Goal: Information Seeking & Learning: Learn about a topic

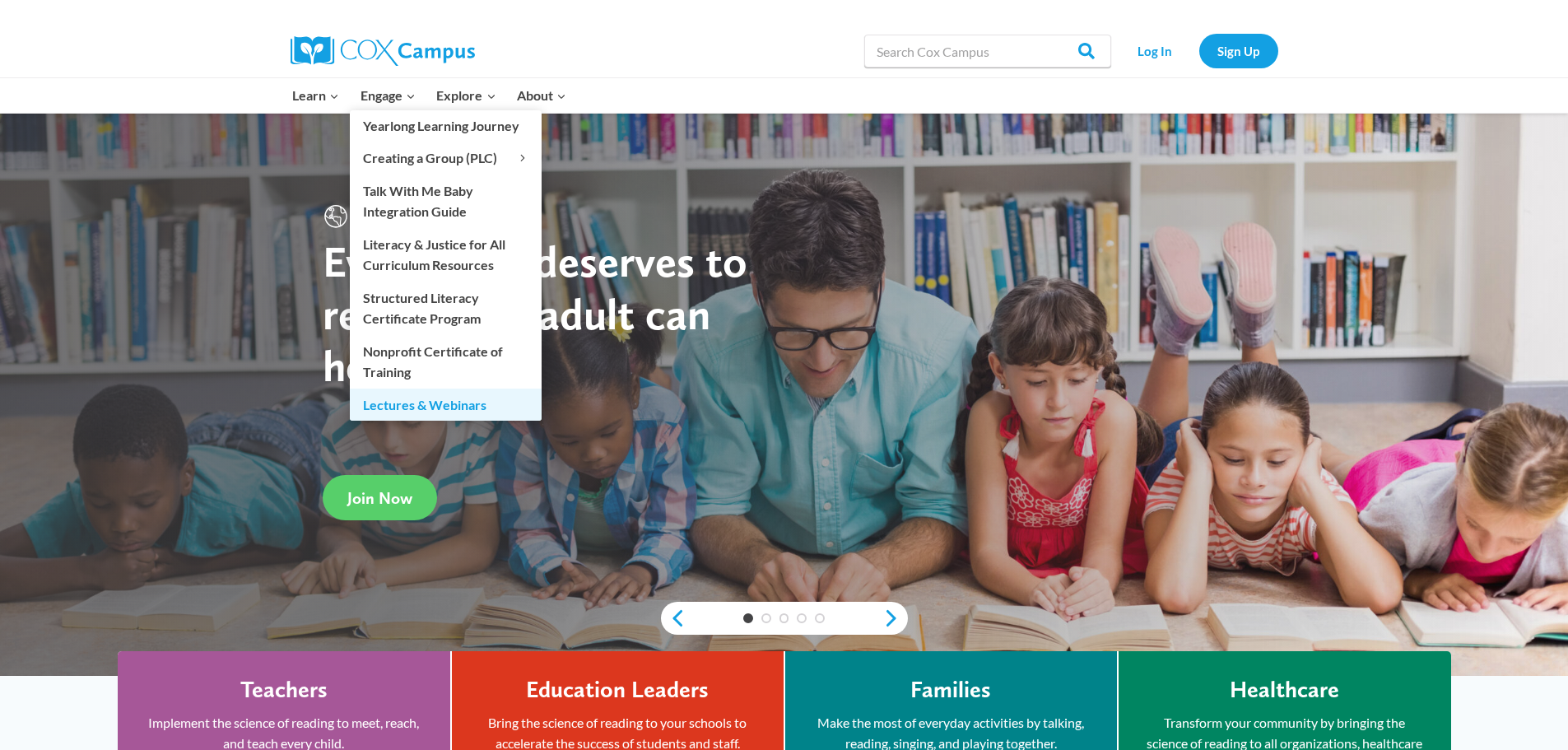
click at [396, 398] on link "Lectures & Webinars" at bounding box center [446, 404] width 192 height 31
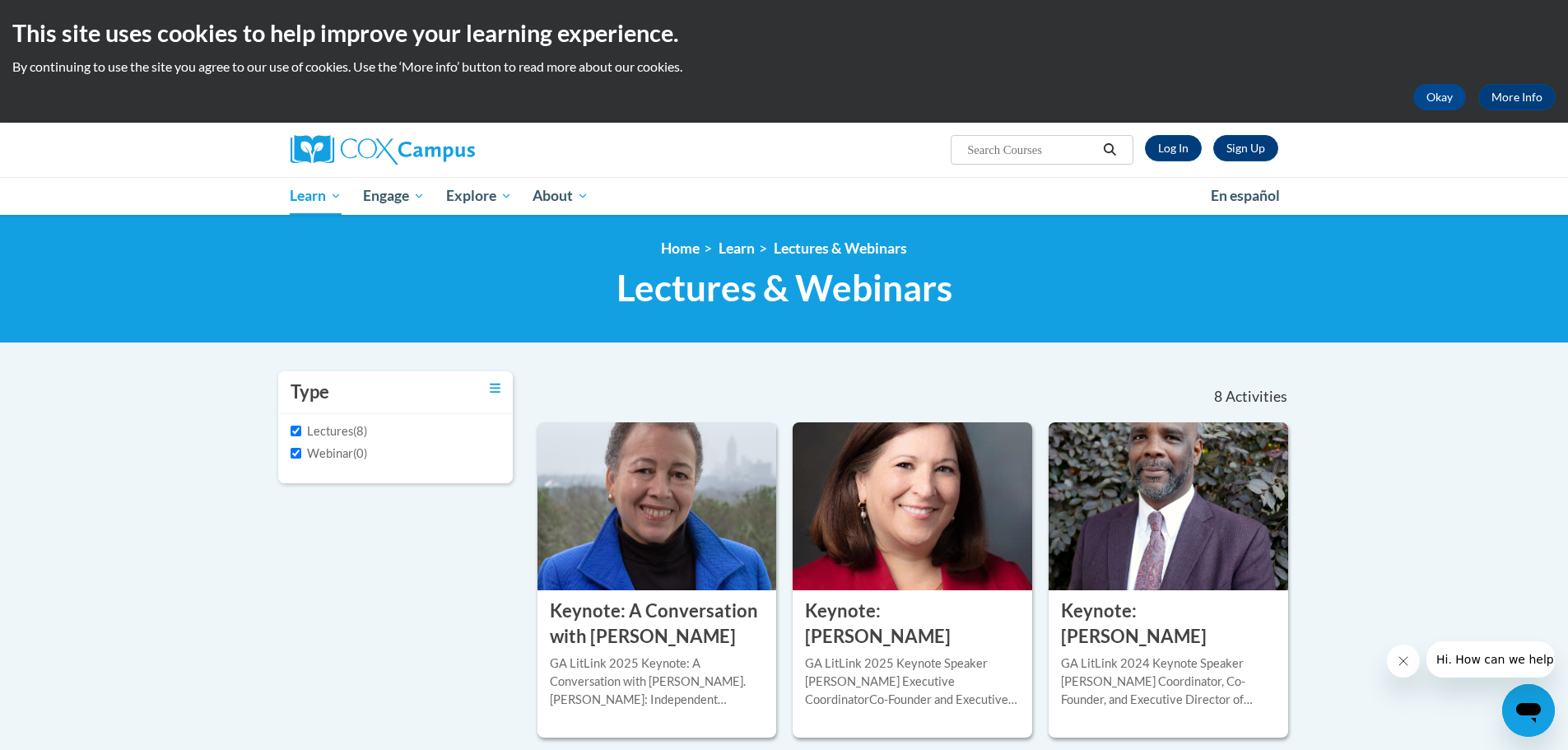
click at [1019, 151] on input "Search..." at bounding box center [1031, 150] width 132 height 19
type input "administrative"
click at [1109, 149] on icon "Search" at bounding box center [1109, 150] width 15 height 12
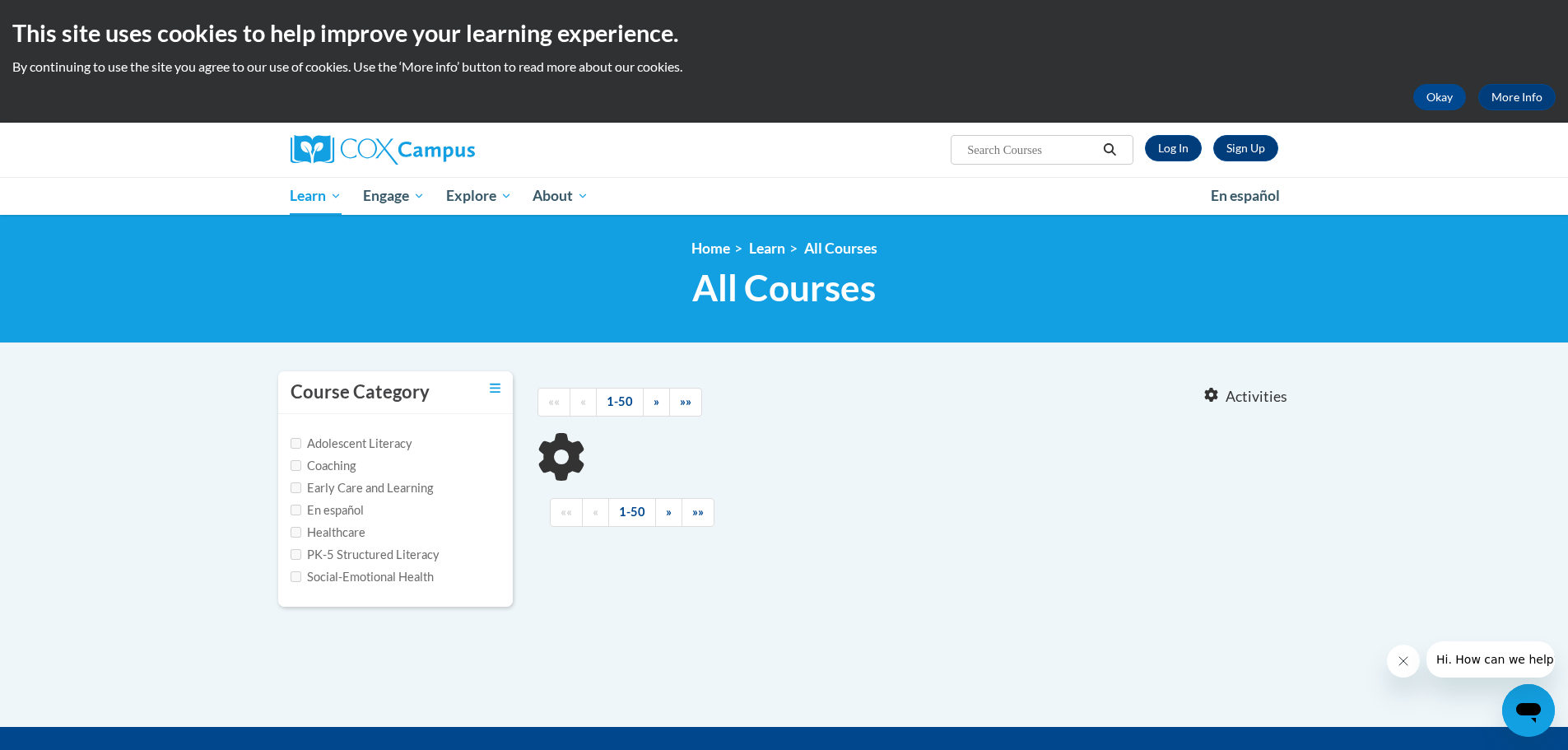
type input "administrative"
click at [295, 467] on input "Coaching" at bounding box center [296, 465] width 11 height 11
checkbox input "true"
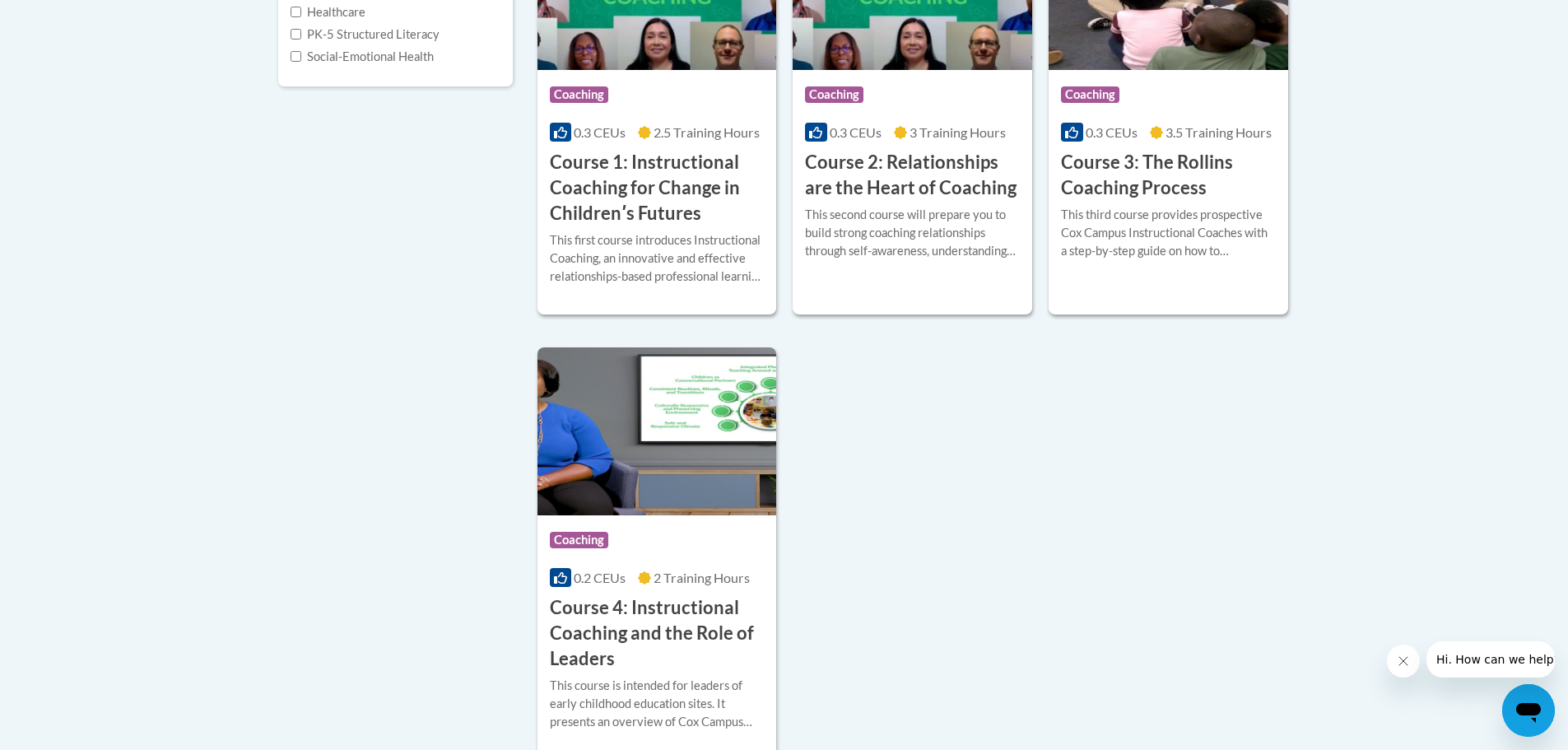
scroll to position [494, 0]
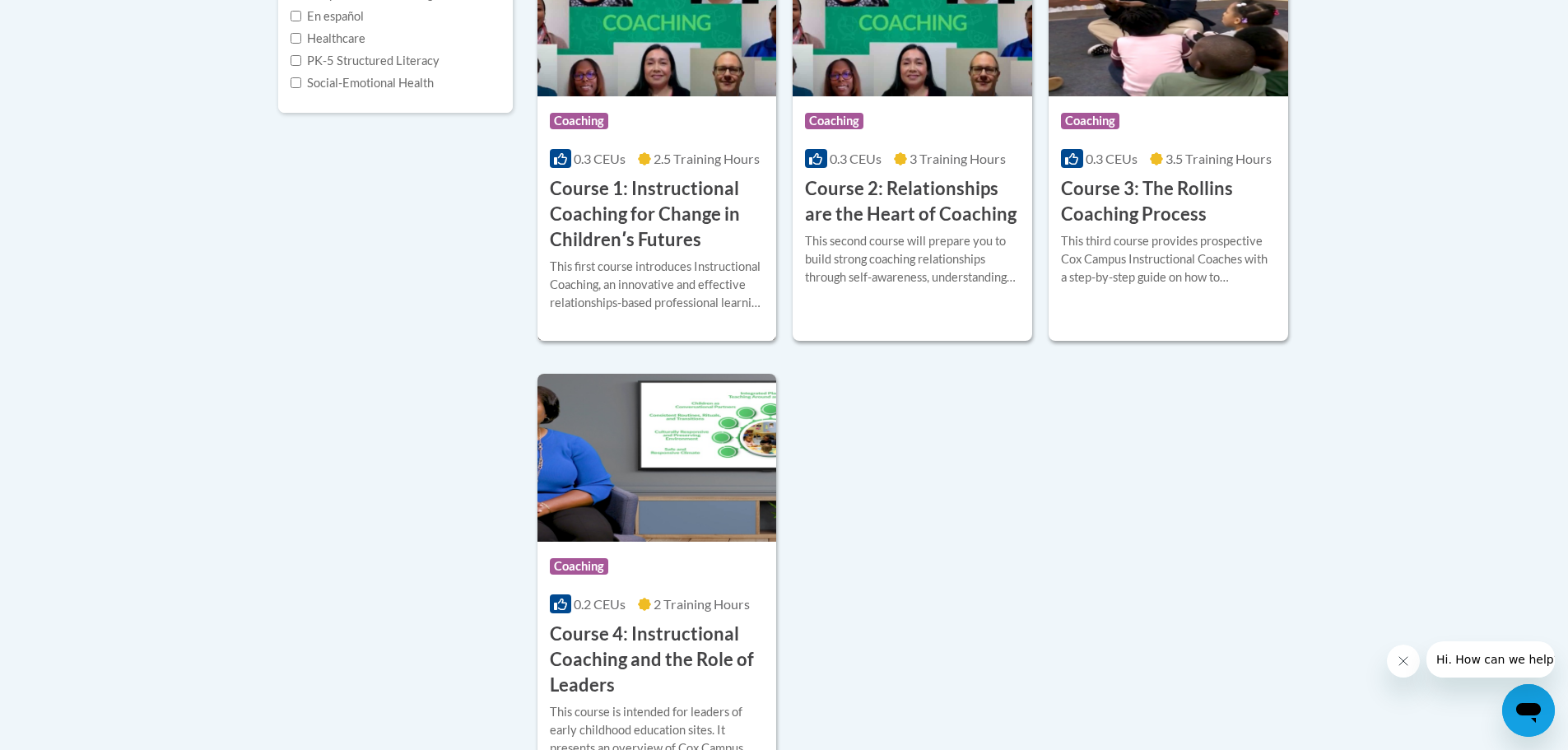
click at [608, 190] on h3 "Course 1: Instructional Coaching for Change in Childrenʹs Futures" at bounding box center [657, 213] width 215 height 75
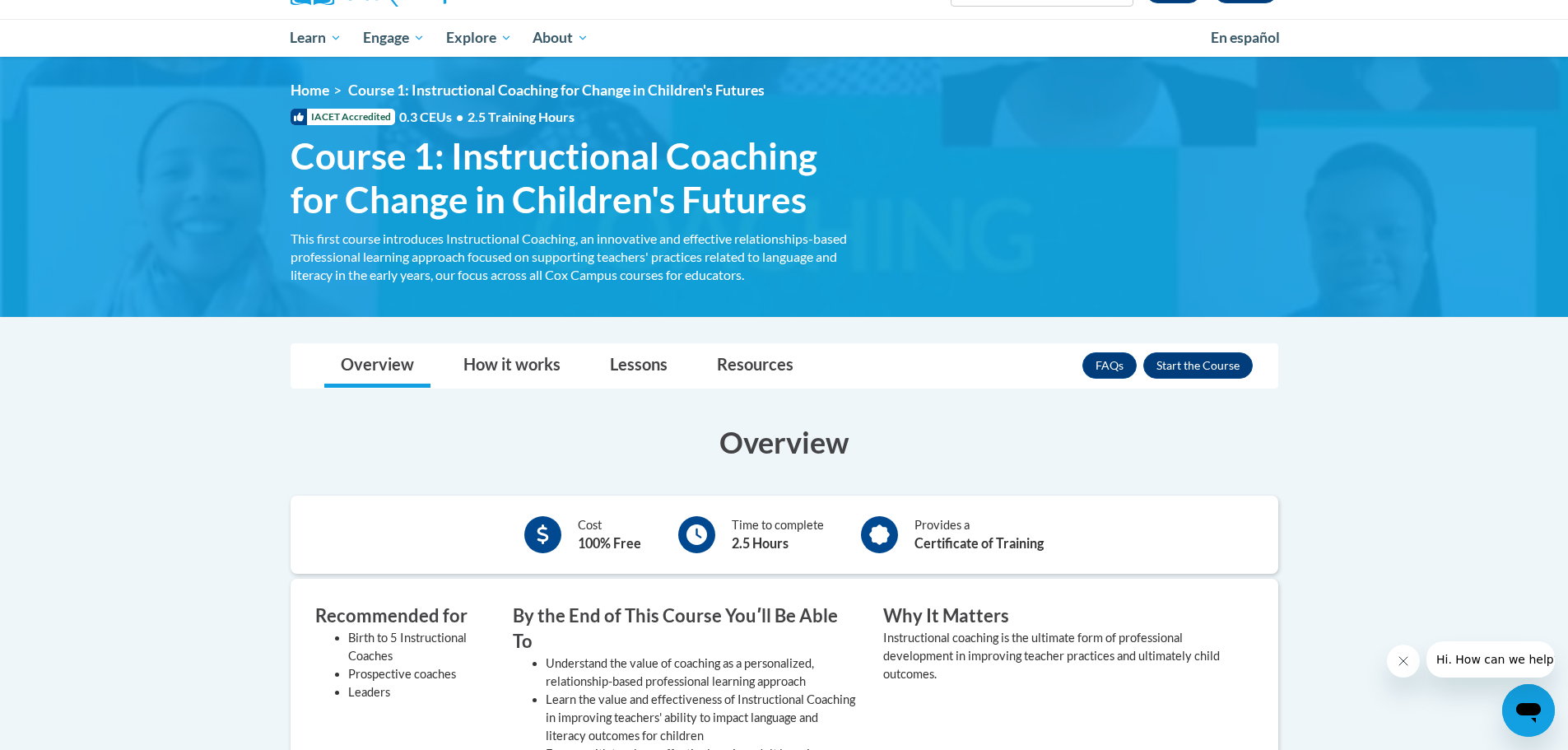
scroll to position [165, 0]
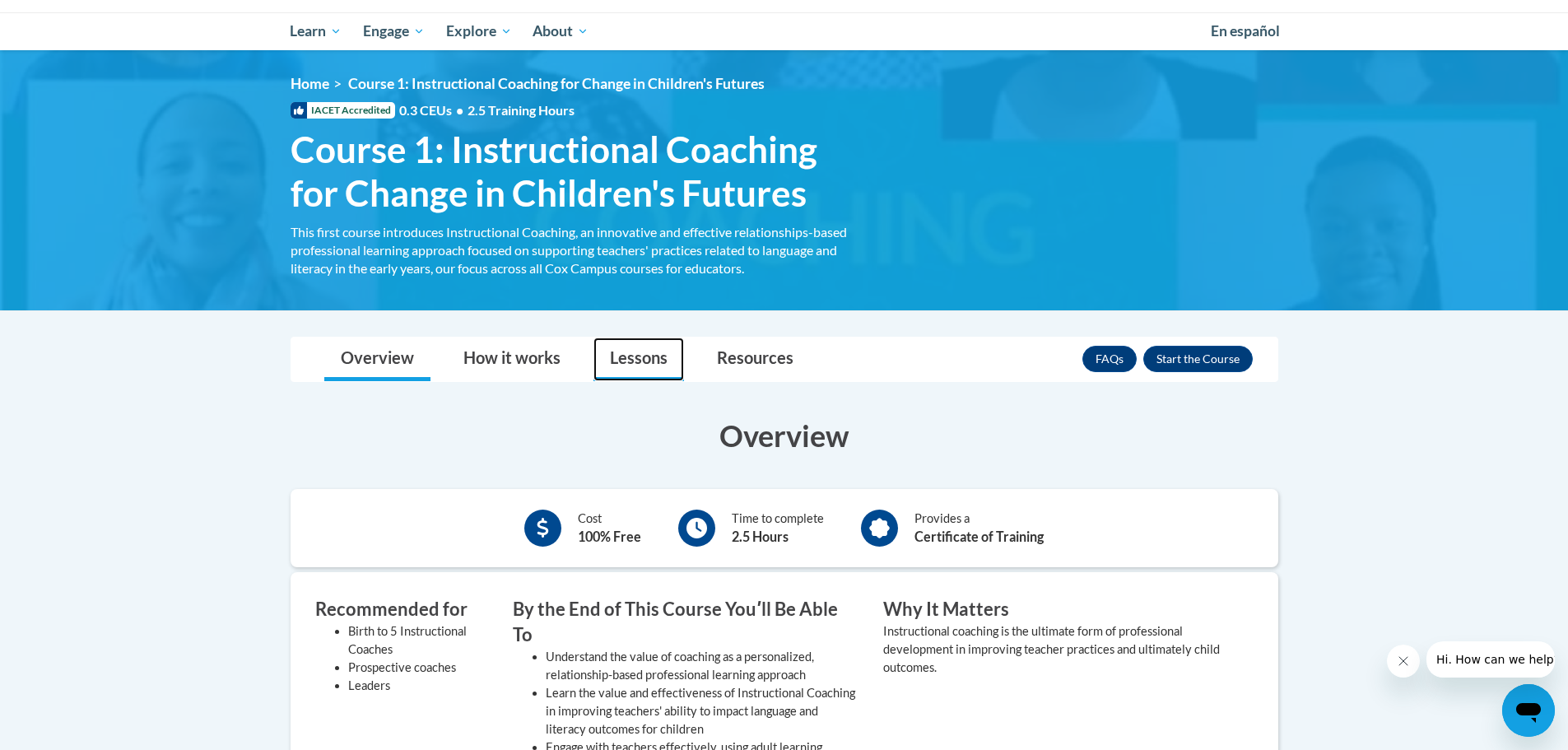
click at [626, 360] on link "Lessons" at bounding box center [639, 359] width 90 height 43
